Goal: Information Seeking & Learning: Learn about a topic

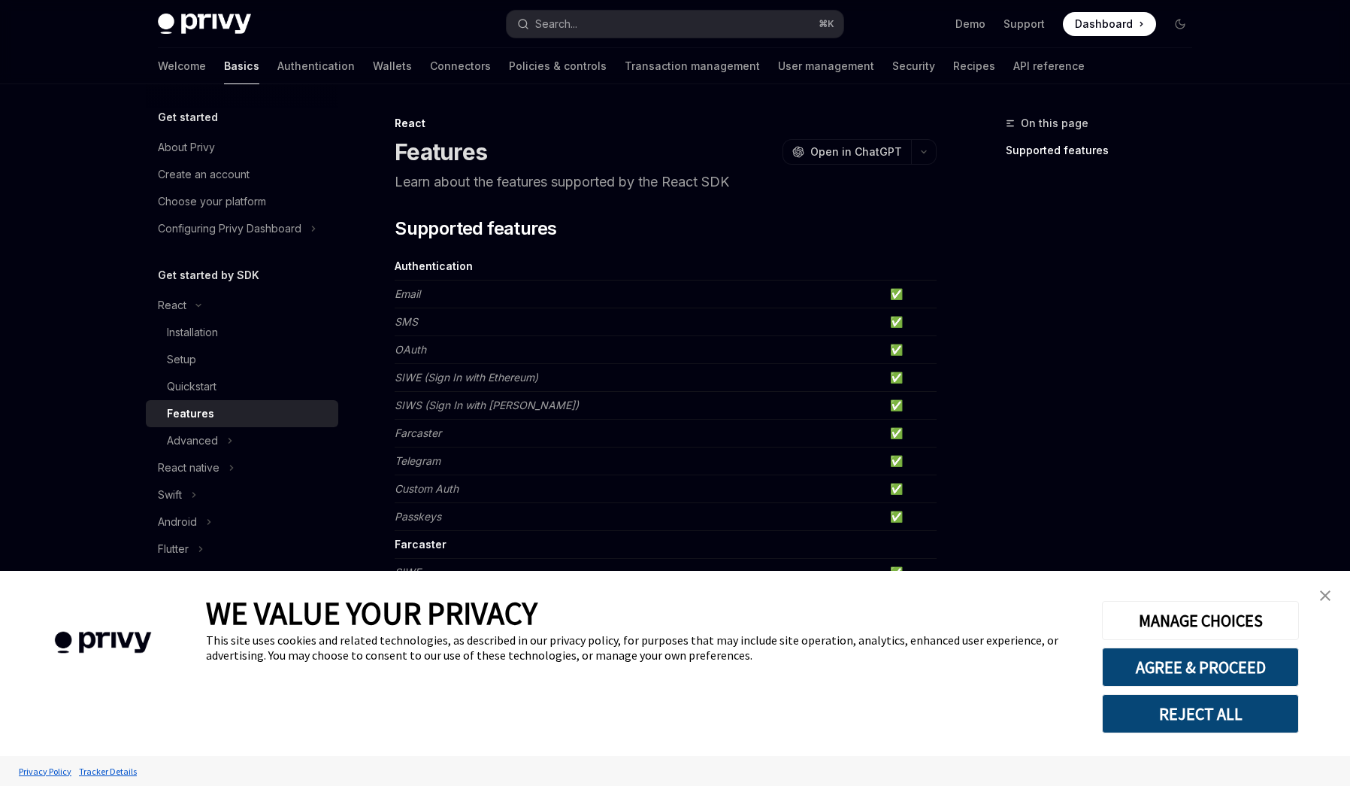
click at [214, 25] on img at bounding box center [204, 24] width 93 height 21
type textarea "*"
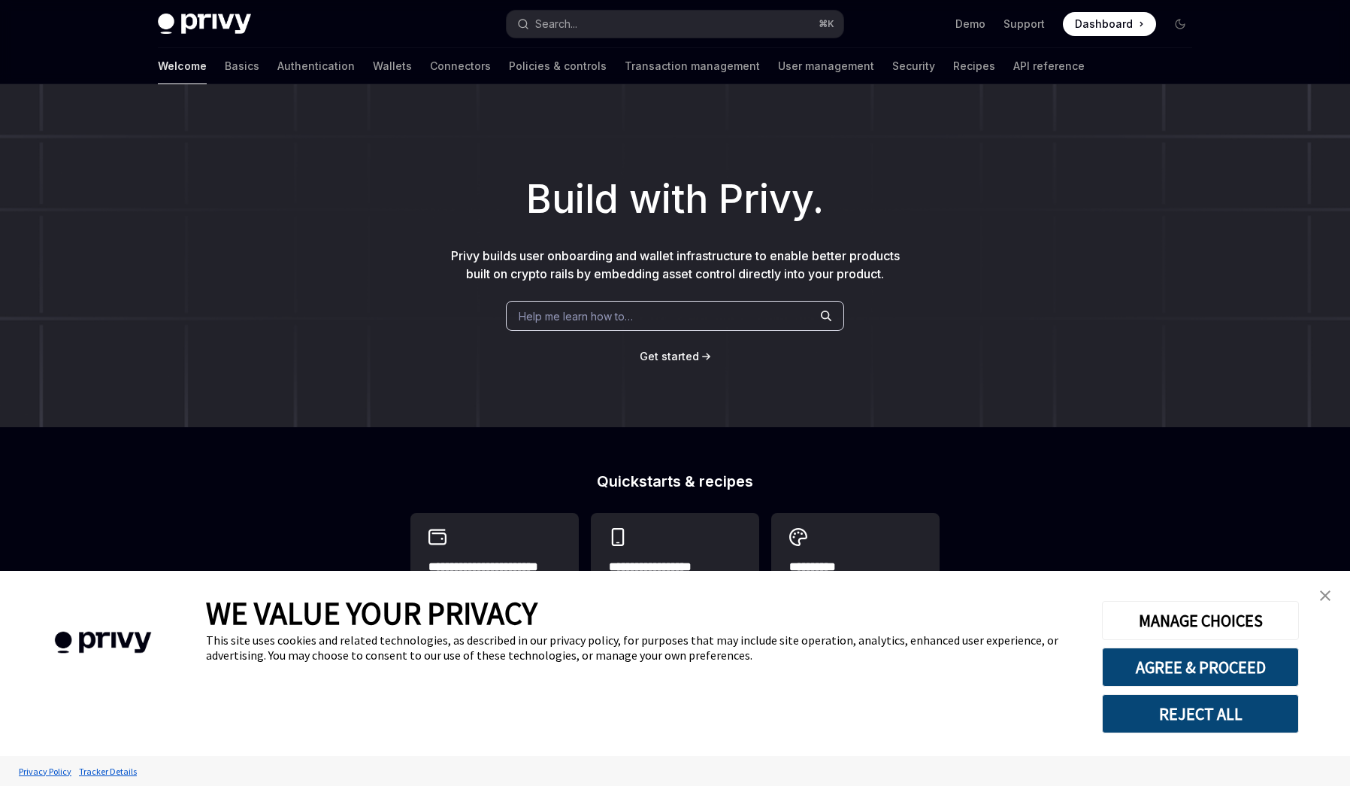
click at [1183, 712] on button "REJECT ALL" at bounding box center [1200, 713] width 197 height 39
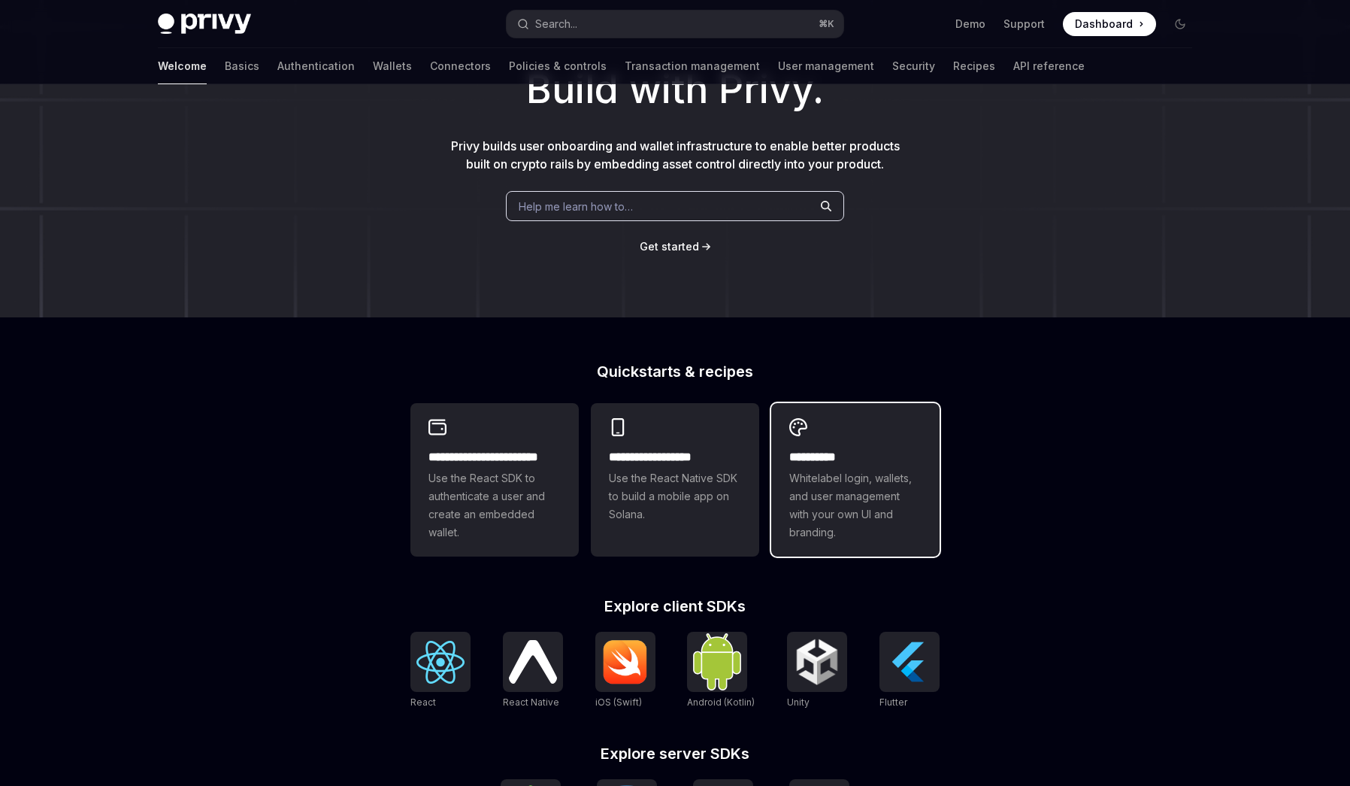
scroll to position [146, 0]
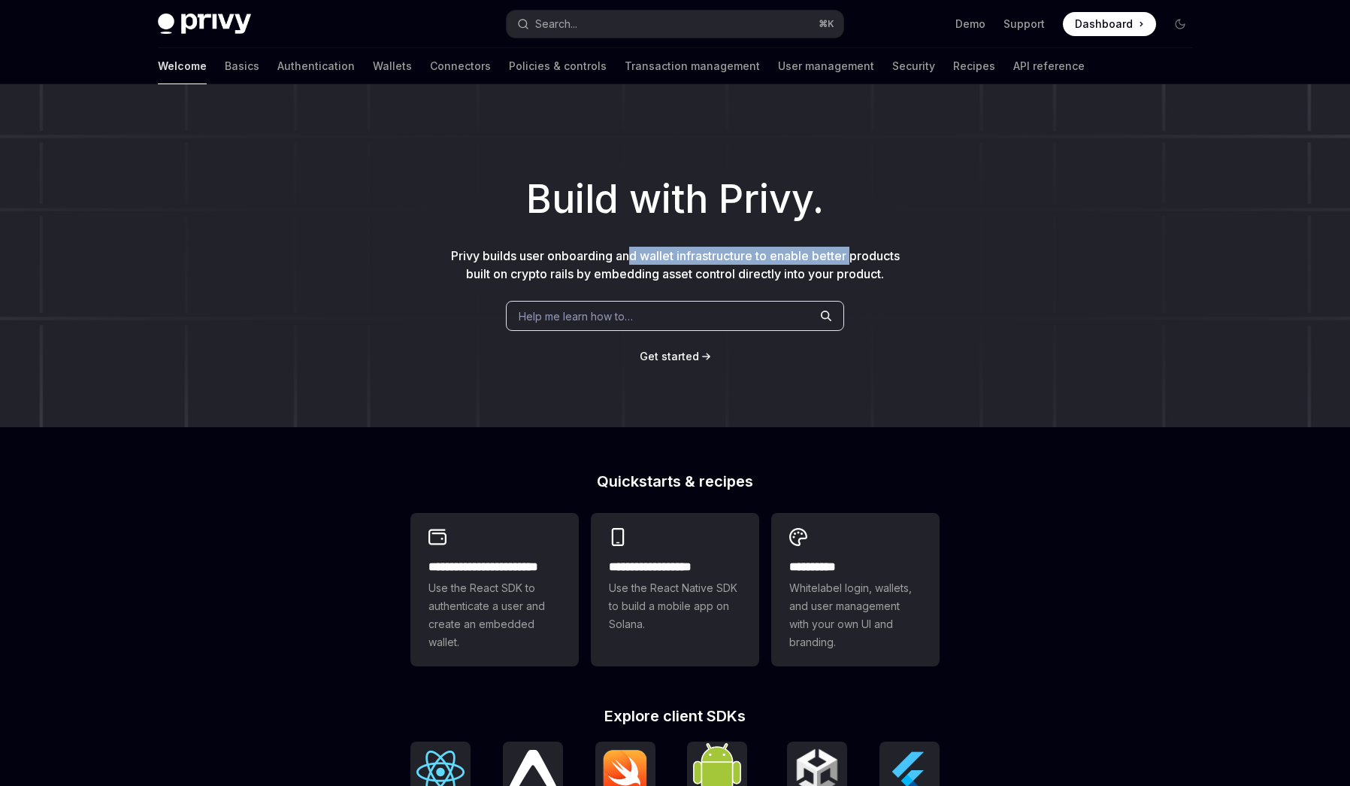
drag, startPoint x: 627, startPoint y: 259, endPoint x: 856, endPoint y: 255, distance: 228.6
click at [856, 255] on span "Privy builds user onboarding and wallet infrastructure to enable better product…" at bounding box center [675, 264] width 449 height 33
drag, startPoint x: 870, startPoint y: 258, endPoint x: 543, endPoint y: 253, distance: 327.1
click at [543, 253] on div "Build with Privy. Privy builds user onboarding and wallet infrastructure to ena…" at bounding box center [675, 255] width 1350 height 343
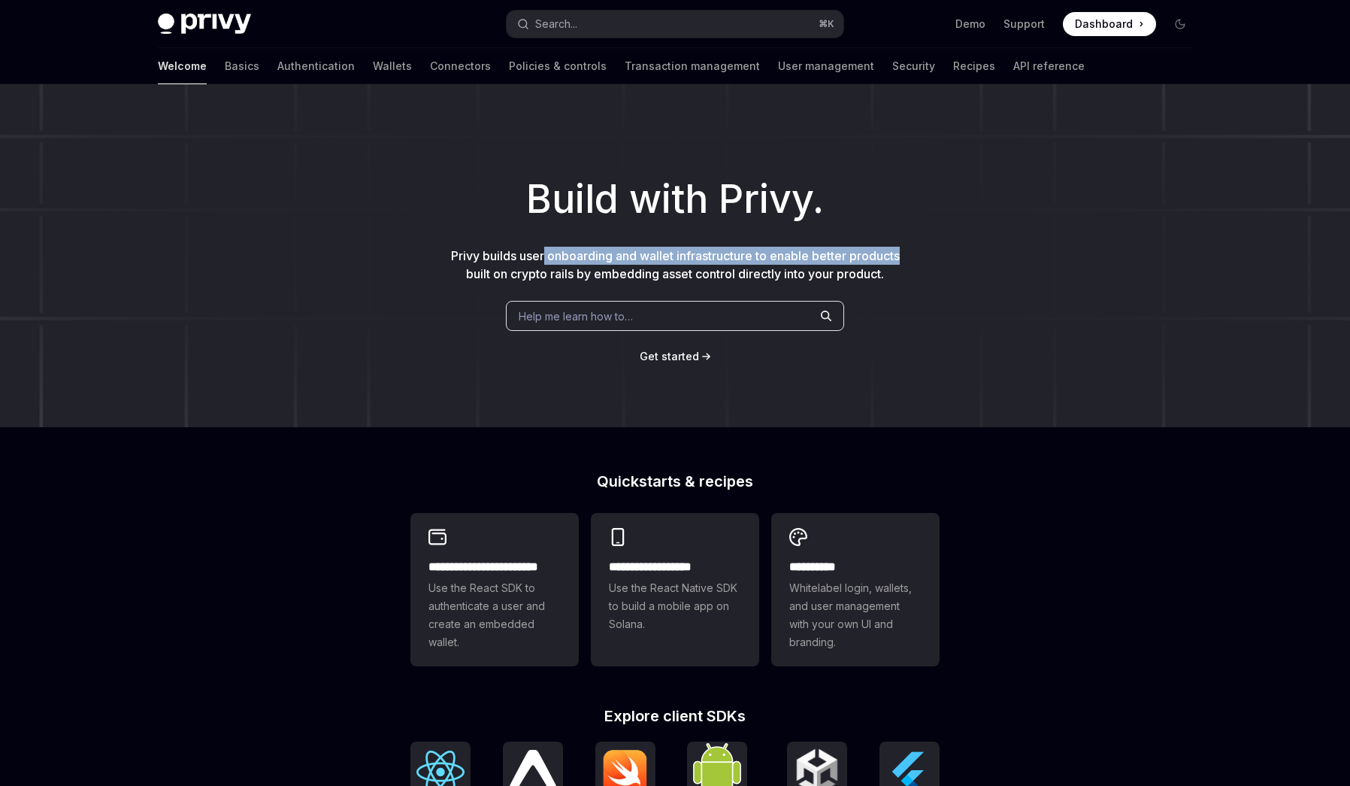
drag, startPoint x: 543, startPoint y: 253, endPoint x: 508, endPoint y: 267, distance: 37.4
click at [543, 253] on span "Privy builds user onboarding and wallet infrastructure to enable better product…" at bounding box center [675, 264] width 449 height 33
drag, startPoint x: 477, startPoint y: 265, endPoint x: 757, endPoint y: 262, distance: 280.4
click at [757, 262] on p "Privy builds user onboarding and wallet infrastructure to enable better product…" at bounding box center [675, 265] width 457 height 36
click at [757, 262] on span "Privy builds user onboarding and wallet infrastructure to enable better product…" at bounding box center [675, 264] width 449 height 33
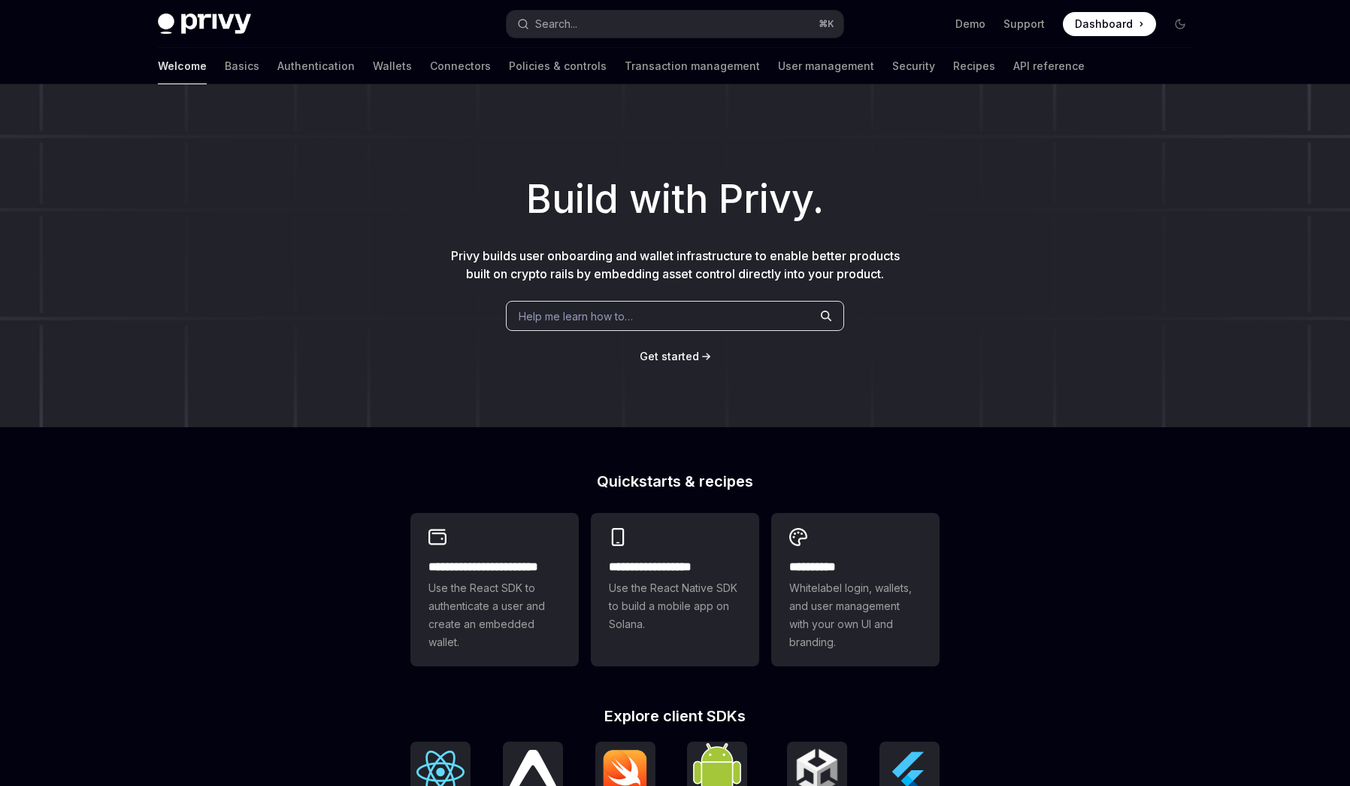
drag, startPoint x: 858, startPoint y: 272, endPoint x: 876, endPoint y: 276, distance: 18.4
click at [865, 273] on span "Privy builds user onboarding and wallet infrastructure to enable better product…" at bounding box center [675, 264] width 449 height 33
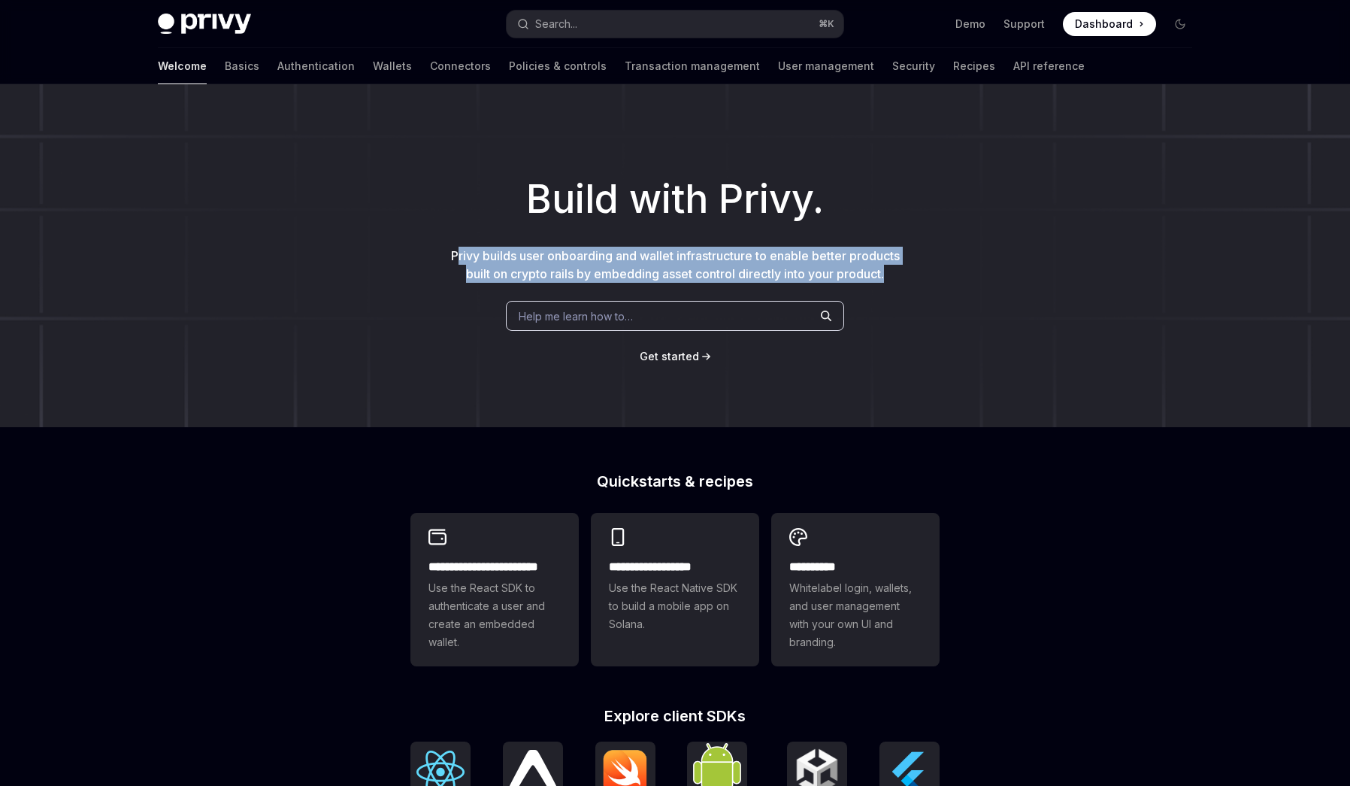
drag, startPoint x: 892, startPoint y: 280, endPoint x: 512, endPoint y: 261, distance: 380.1
click at [452, 254] on p "Privy builds user onboarding and wallet infrastructure to enable better product…" at bounding box center [675, 265] width 457 height 36
click at [512, 261] on span "Privy builds user onboarding and wallet infrastructure to enable better product…" at bounding box center [675, 264] width 449 height 33
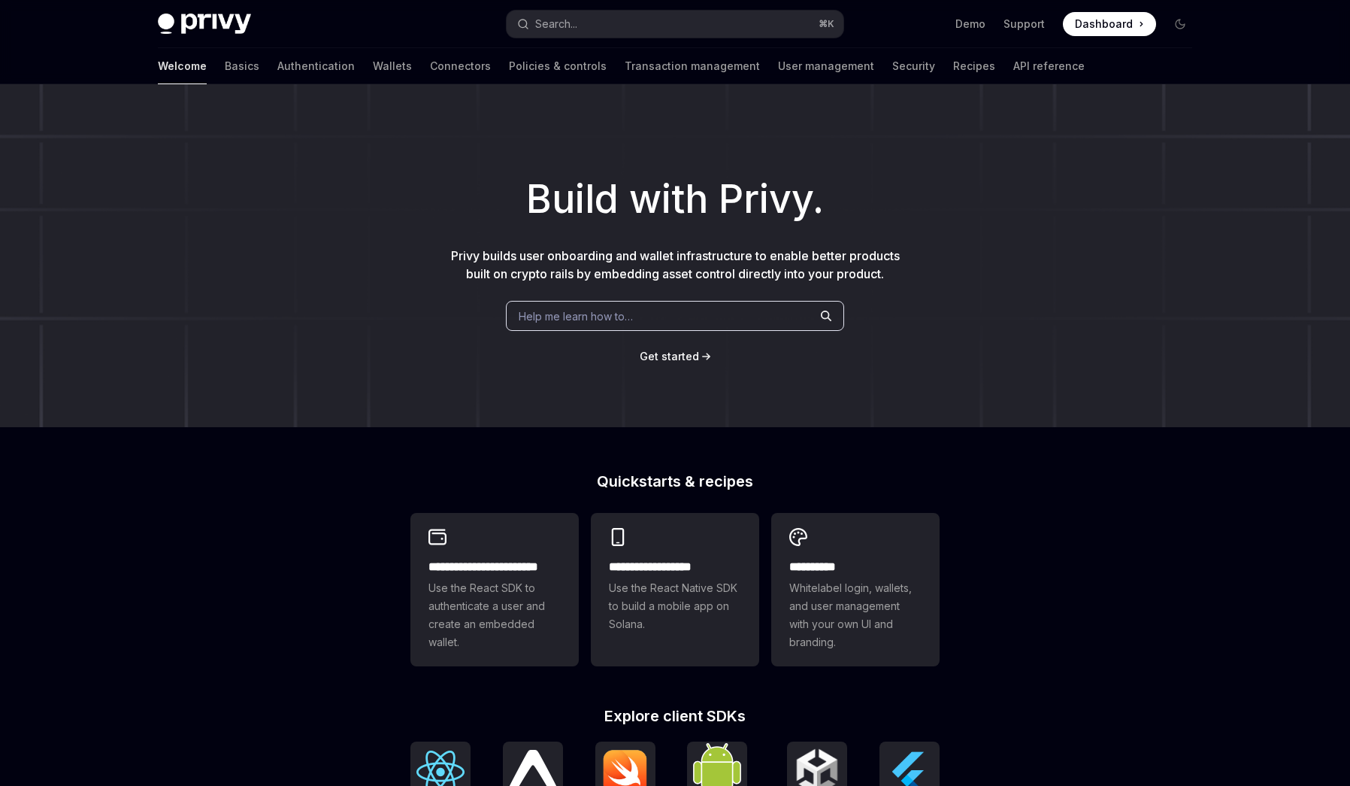
click at [843, 268] on span "Privy builds user onboarding and wallet infrastructure to enable better product…" at bounding box center [675, 264] width 449 height 33
drag, startPoint x: 907, startPoint y: 268, endPoint x: 892, endPoint y: 272, distance: 15.5
click at [904, 268] on div "Build with Privy. Privy builds user onboarding and wallet infrastructure to ena…" at bounding box center [675, 255] width 1350 height 343
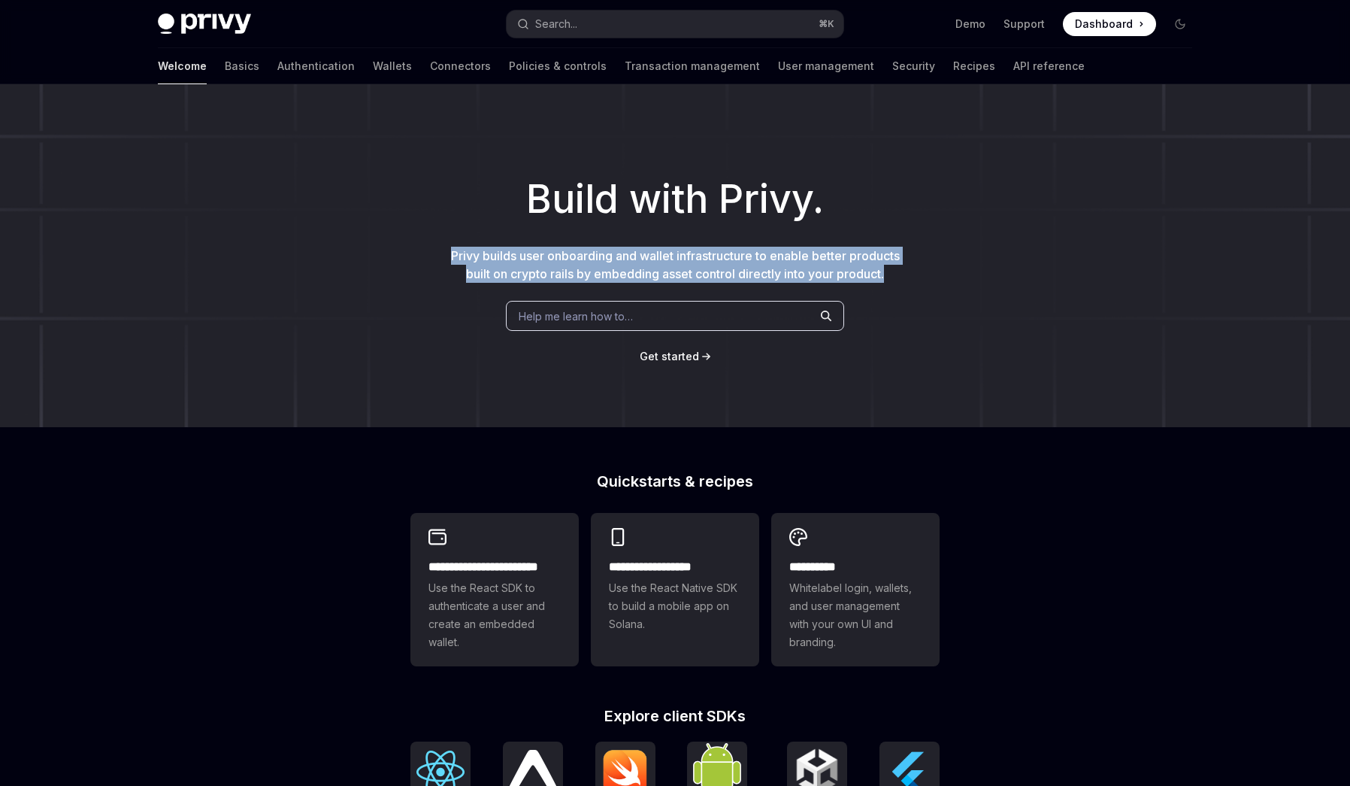
drag, startPoint x: 898, startPoint y: 276, endPoint x: 508, endPoint y: 260, distance: 390.5
click at [416, 260] on div "Build with Privy. Privy builds user onboarding and wallet infrastructure to ena…" at bounding box center [675, 255] width 1350 height 343
click at [538, 261] on span "Privy builds user onboarding and wallet infrastructure to enable better product…" at bounding box center [675, 264] width 449 height 33
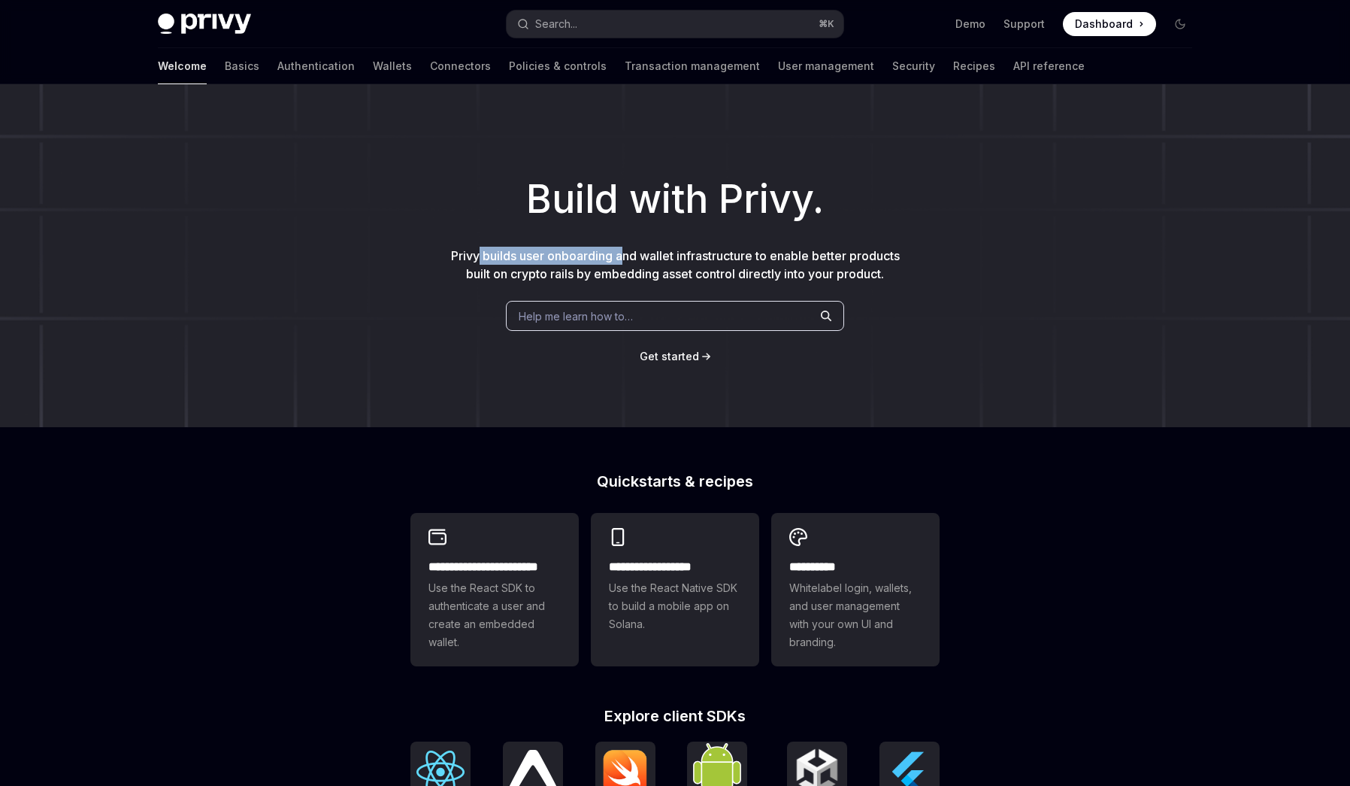
drag, startPoint x: 474, startPoint y: 252, endPoint x: 619, endPoint y: 251, distance: 145.1
click at [619, 251] on span "Privy builds user onboarding and wallet infrastructure to enable better product…" at bounding box center [675, 264] width 449 height 33
drag, startPoint x: 619, startPoint y: 251, endPoint x: 638, endPoint y: 253, distance: 19.6
click at [618, 251] on span "Privy builds user onboarding and wallet infrastructure to enable better product…" at bounding box center [675, 264] width 449 height 33
drag, startPoint x: 704, startPoint y: 253, endPoint x: 507, endPoint y: 259, distance: 197.8
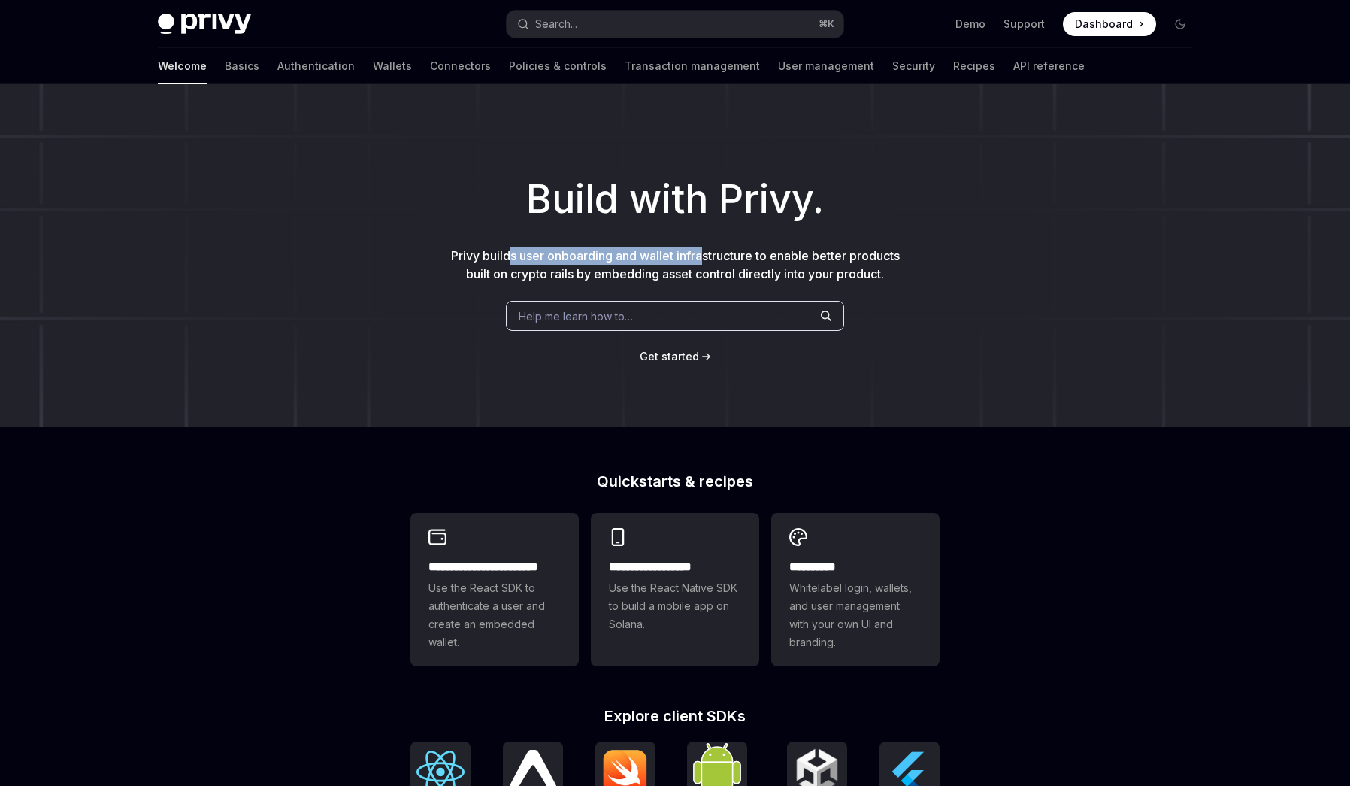
click at [507, 259] on span "Privy builds user onboarding and wallet infrastructure to enable better product…" at bounding box center [675, 264] width 449 height 33
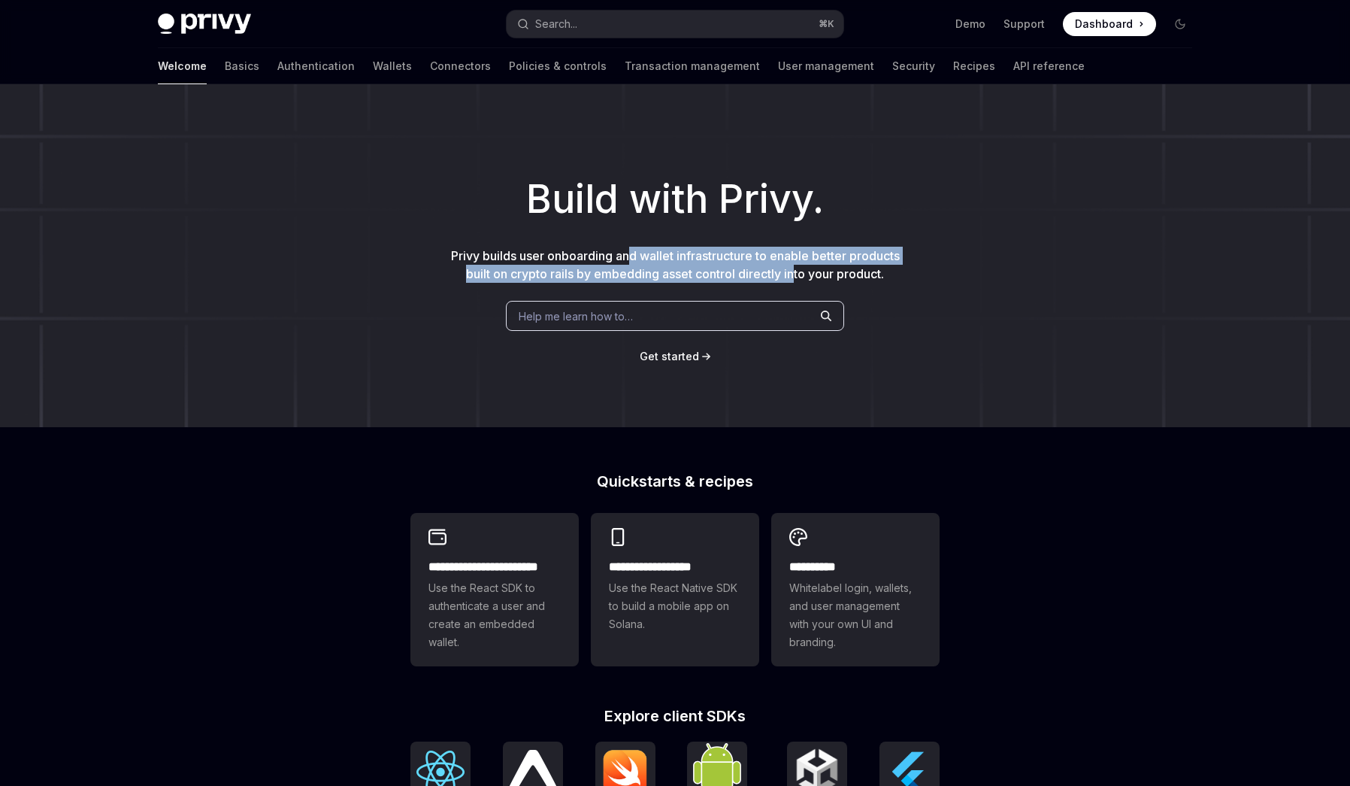
drag, startPoint x: 793, startPoint y: 266, endPoint x: 632, endPoint y: 263, distance: 160.9
click at [632, 263] on p "Privy builds user onboarding and wallet infrastructure to enable better product…" at bounding box center [675, 265] width 457 height 36
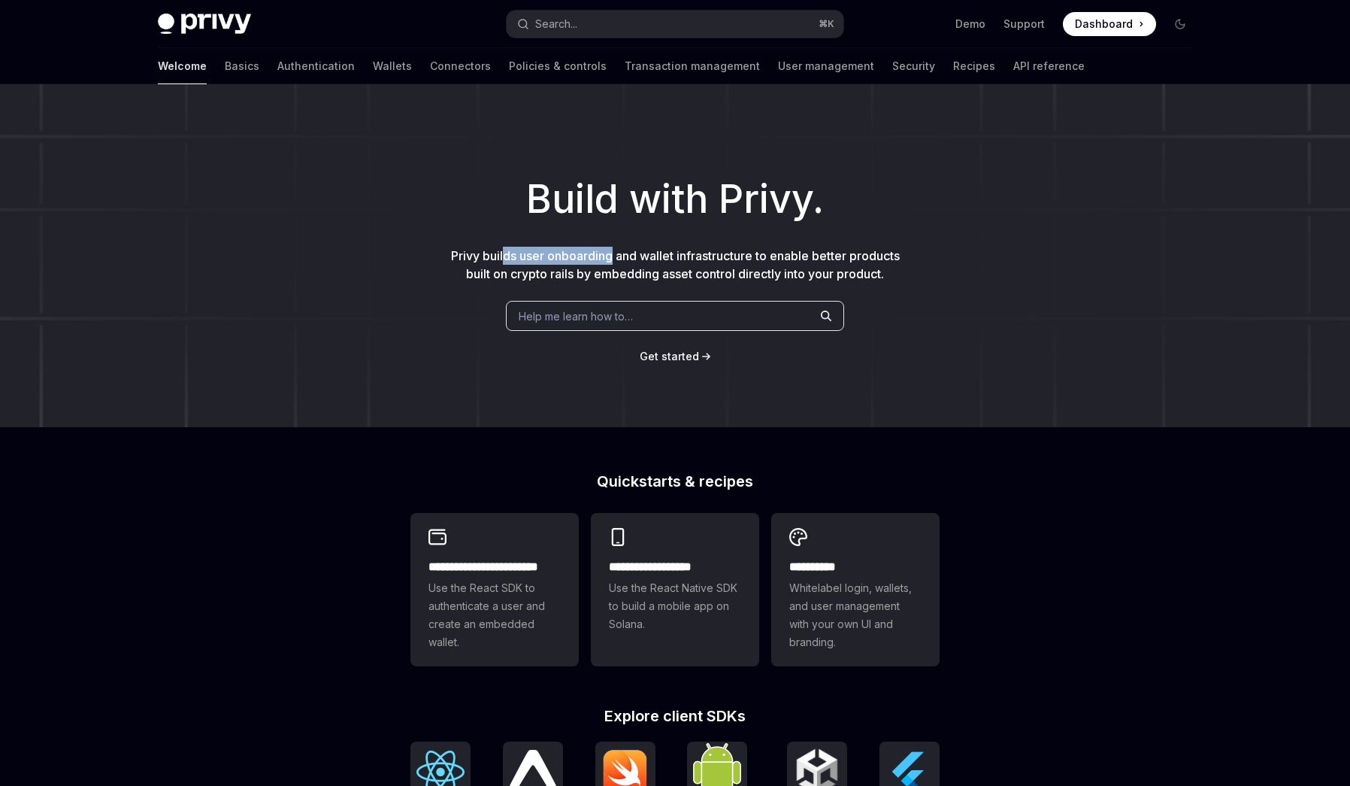
drag, startPoint x: 610, startPoint y: 256, endPoint x: 502, endPoint y: 259, distance: 108.3
click at [502, 259] on span "Privy builds user onboarding and wallet infrastructure to enable better product…" at bounding box center [675, 264] width 449 height 33
drag, startPoint x: 561, startPoint y: 254, endPoint x: 619, endPoint y: 253, distance: 58.7
click at [568, 254] on span "Privy builds user onboarding and wallet infrastructure to enable better product…" at bounding box center [675, 264] width 449 height 33
drag, startPoint x: 619, startPoint y: 253, endPoint x: 849, endPoint y: 250, distance: 230.1
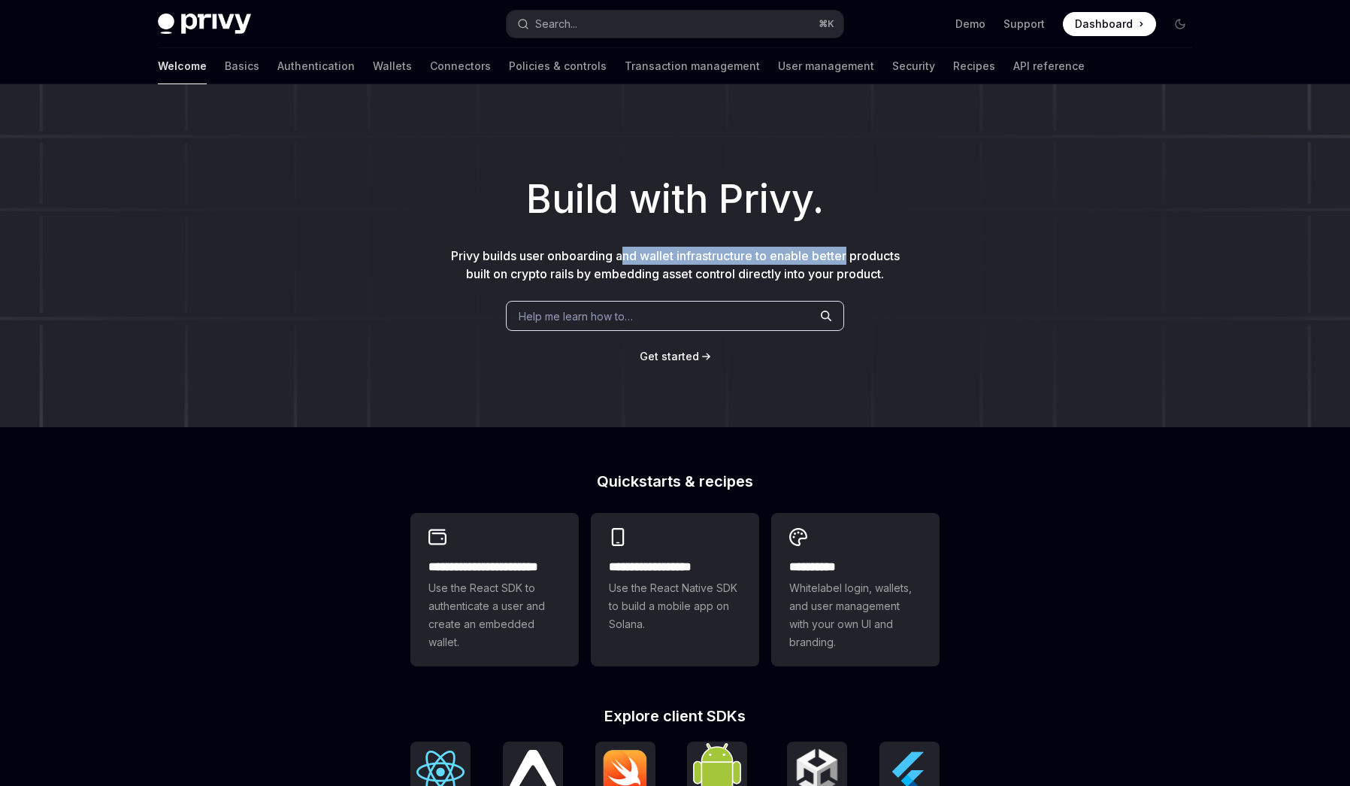
click at [849, 250] on span "Privy builds user onboarding and wallet infrastructure to enable better product…" at bounding box center [675, 264] width 449 height 33
drag, startPoint x: 859, startPoint y: 250, endPoint x: 906, endPoint y: 257, distance: 47.2
click at [862, 250] on span "Privy builds user onboarding and wallet infrastructure to enable better product…" at bounding box center [675, 264] width 449 height 33
drag, startPoint x: 906, startPoint y: 257, endPoint x: 465, endPoint y: 264, distance: 440.6
click at [465, 264] on div "Build with Privy. Privy builds user onboarding and wallet infrastructure to ena…" at bounding box center [675, 255] width 1350 height 343
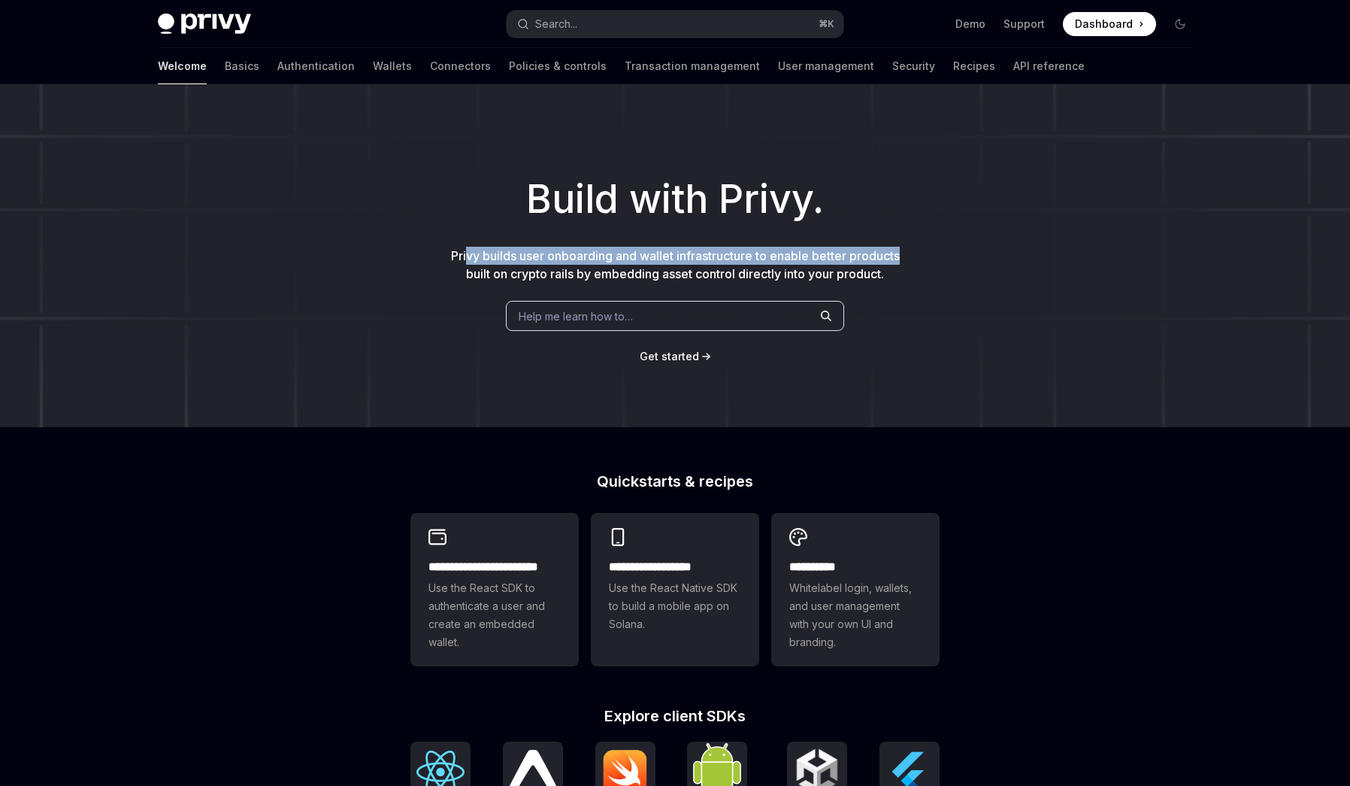
drag, startPoint x: 465, startPoint y: 264, endPoint x: 482, endPoint y: 270, distance: 17.6
click at [468, 264] on p "Privy builds user onboarding and wallet infrastructure to enable better product…" at bounding box center [675, 265] width 457 height 36
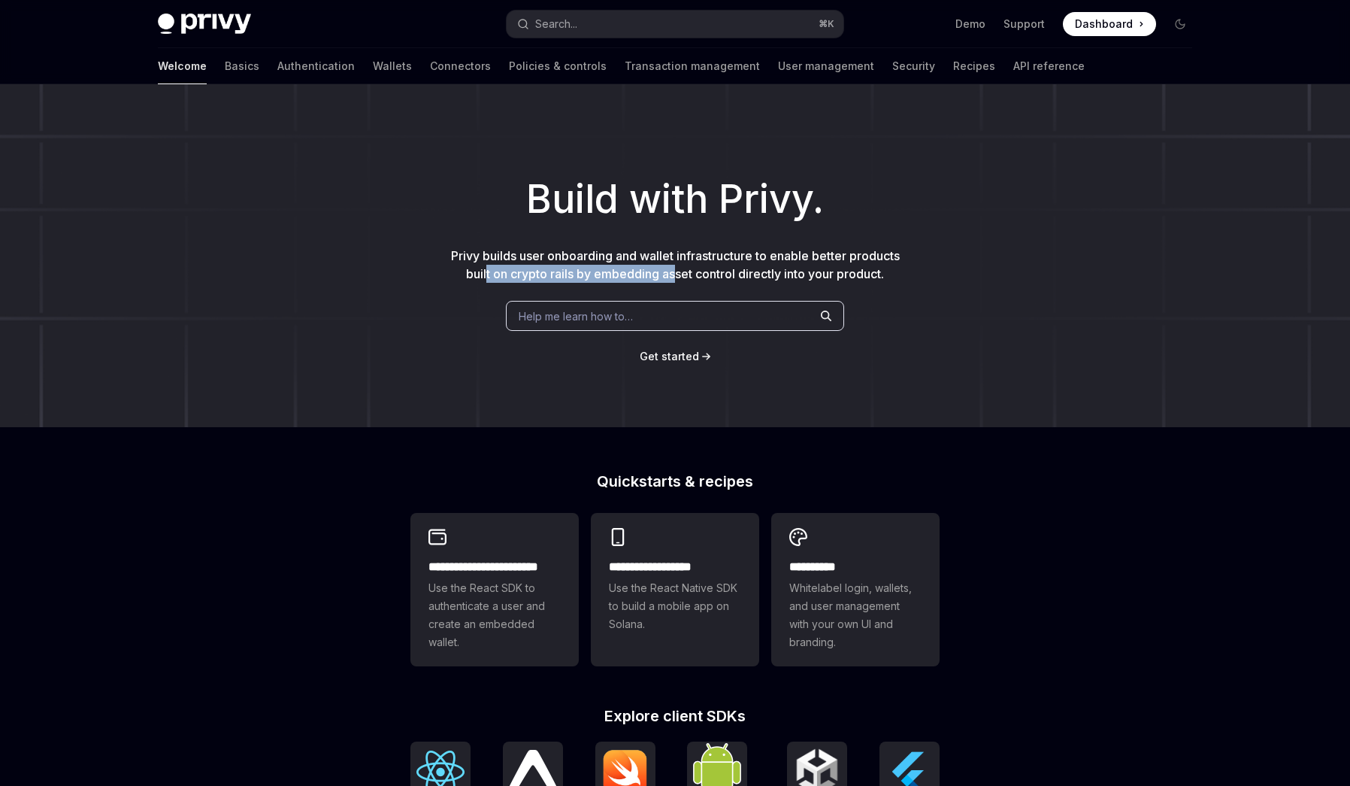
drag, startPoint x: 482, startPoint y: 270, endPoint x: 673, endPoint y: 271, distance: 190.9
click at [673, 271] on span "Privy builds user onboarding and wallet infrastructure to enable better product…" at bounding box center [675, 264] width 449 height 33
drag, startPoint x: 780, startPoint y: 272, endPoint x: 615, endPoint y: 274, distance: 165.4
click at [615, 274] on span "Privy builds user onboarding and wallet infrastructure to enable better product…" at bounding box center [675, 264] width 449 height 33
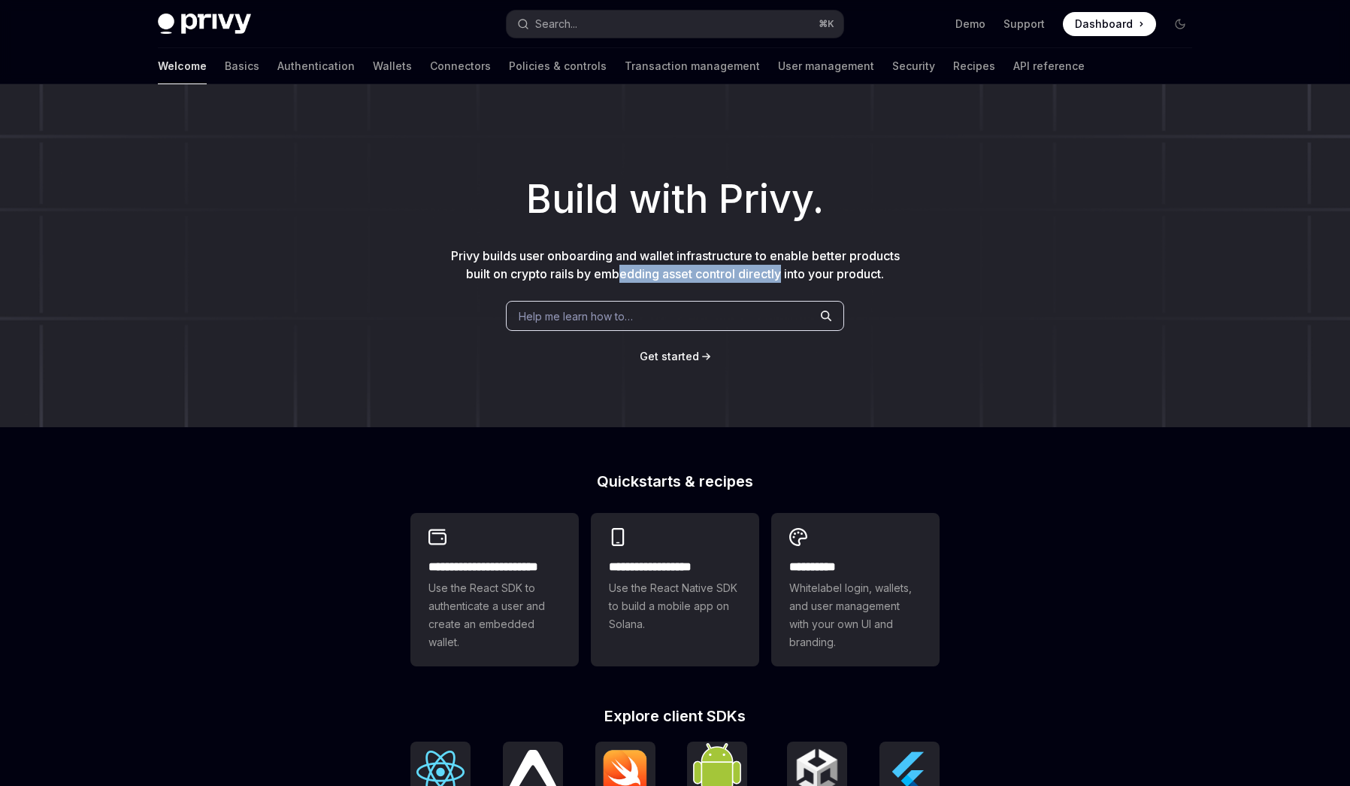
click at [615, 274] on span "Privy builds user onboarding and wallet infrastructure to enable better product…" at bounding box center [675, 264] width 449 height 33
drag, startPoint x: 730, startPoint y: 272, endPoint x: 616, endPoint y: 272, distance: 113.5
click at [616, 272] on span "Privy builds user onboarding and wallet infrastructure to enable better product…" at bounding box center [675, 264] width 449 height 33
click at [783, 274] on span "Privy builds user onboarding and wallet infrastructure to enable better product…" at bounding box center [675, 264] width 449 height 33
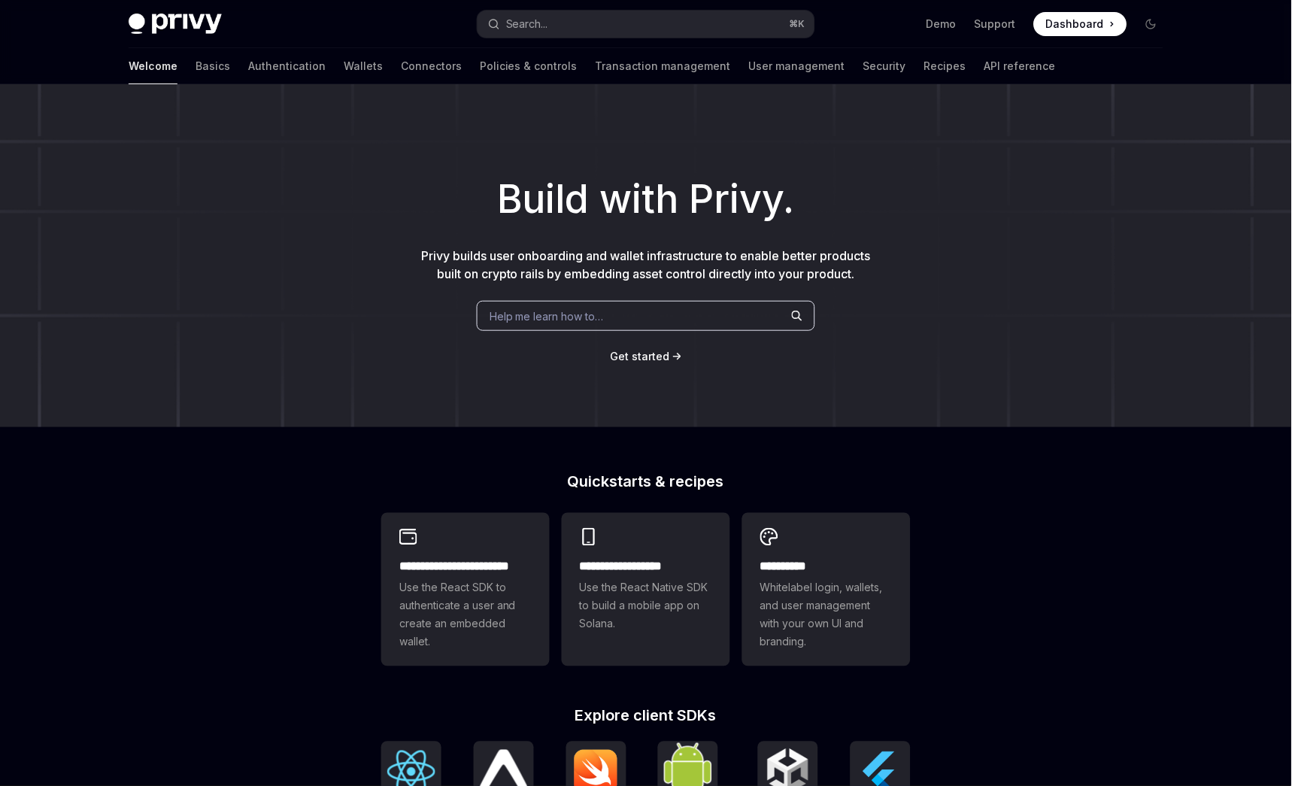
type textarea "*"
drag, startPoint x: 1080, startPoint y: 561, endPoint x: 1195, endPoint y: 622, distance: 130.5
click at [1080, 561] on div "**********" at bounding box center [647, 639] width 1294 height 1111
click at [1010, 495] on div "**********" at bounding box center [647, 639] width 1294 height 1111
drag, startPoint x: 1101, startPoint y: 640, endPoint x: 1290, endPoint y: 749, distance: 218.6
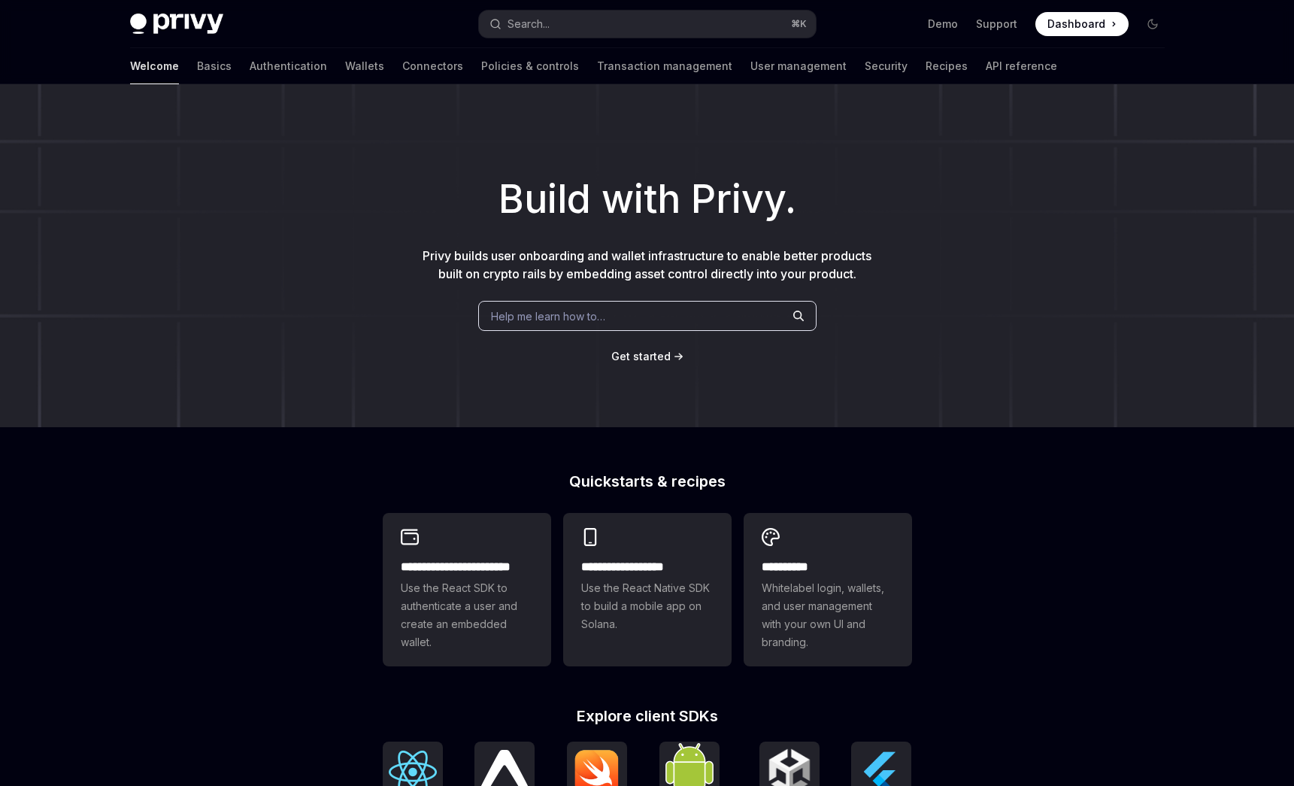
click at [1101, 640] on div "**********" at bounding box center [647, 639] width 1294 height 1111
click at [526, 308] on span "Help me learn how to…" at bounding box center [548, 316] width 114 height 16
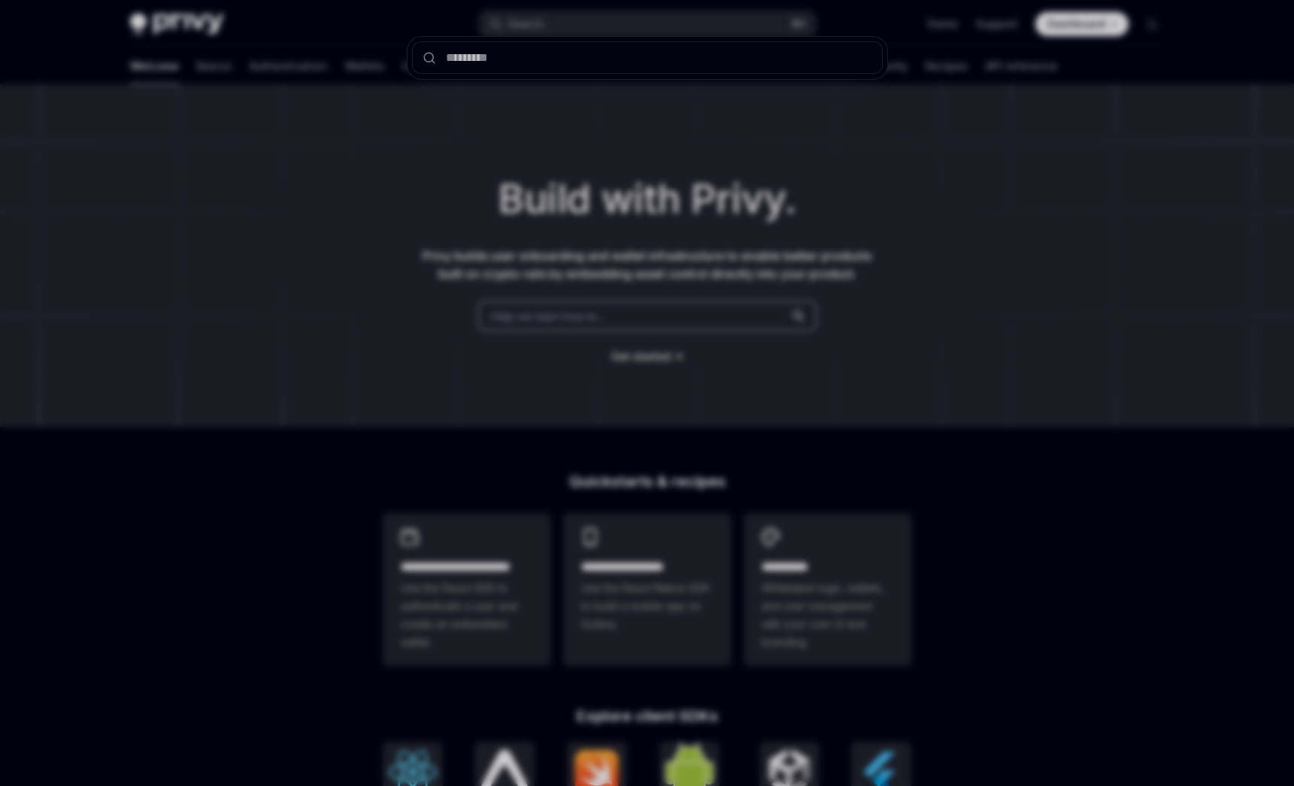
click at [389, 151] on div at bounding box center [647, 393] width 1294 height 786
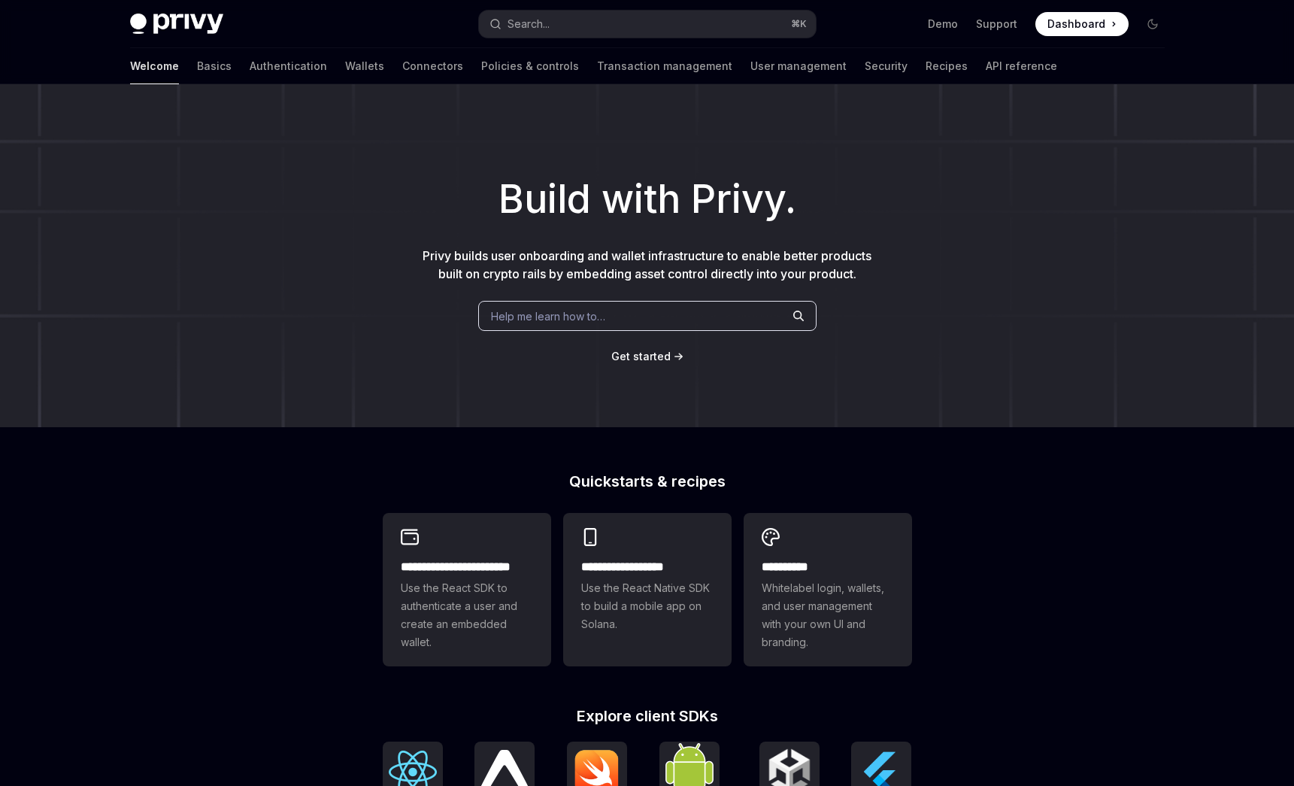
click at [968, 174] on h1 "Build with Privy." at bounding box center [647, 199] width 1246 height 59
click at [397, 171] on h1 "Build with Privy." at bounding box center [647, 199] width 1246 height 59
